Goal: Navigation & Orientation: Find specific page/section

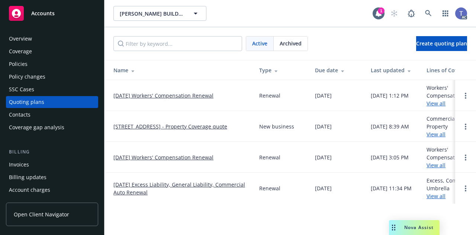
click at [13, 65] on div "Policies" at bounding box center [18, 64] width 19 height 12
